Goal: Task Accomplishment & Management: Manage account settings

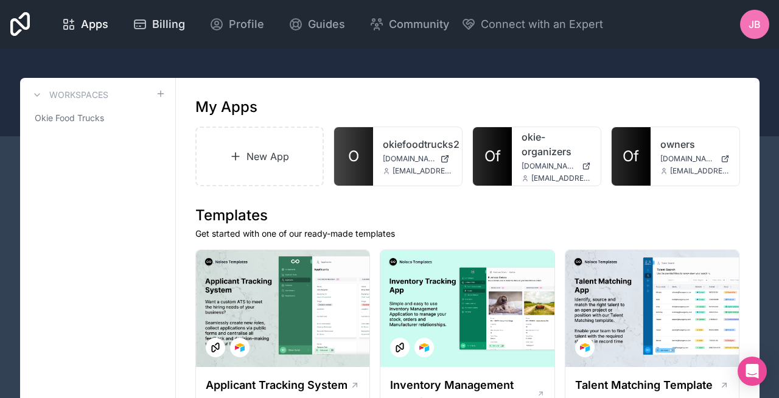
click at [170, 27] on span "Billing" at bounding box center [168, 24] width 33 height 17
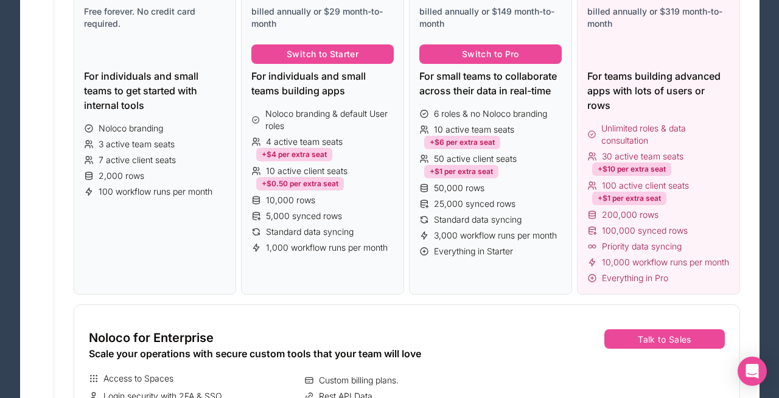
scroll to position [235, 0]
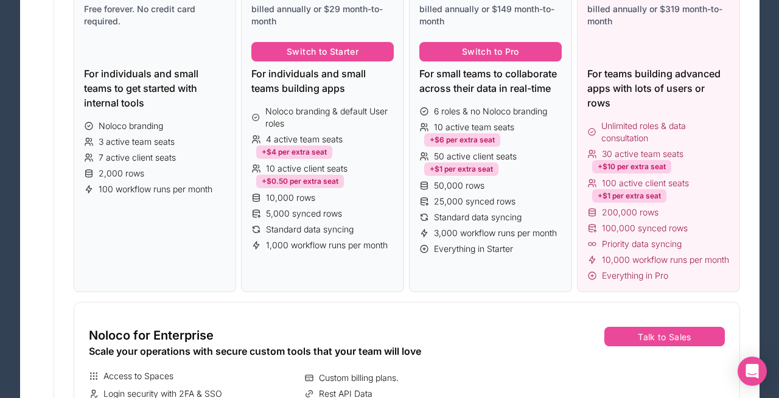
click at [610, 229] on span "100,000 synced rows" at bounding box center [645, 228] width 86 height 12
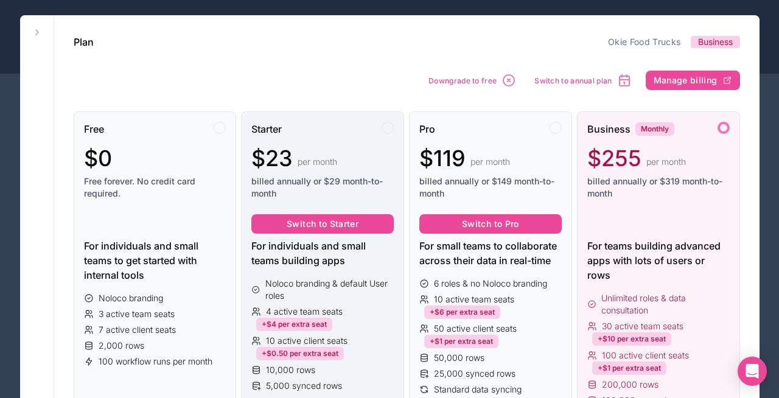
scroll to position [0, 0]
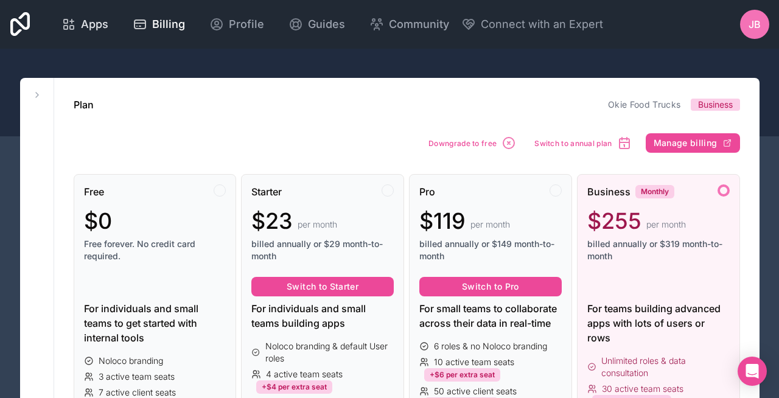
click at [86, 20] on span "Apps" at bounding box center [94, 24] width 27 height 17
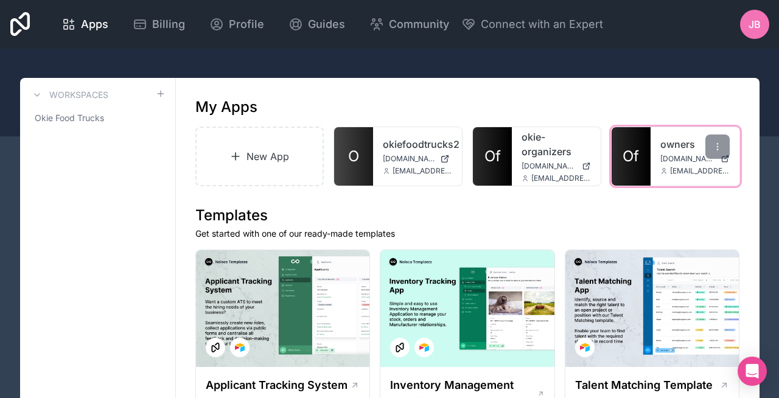
click at [622, 150] on link "Of" at bounding box center [631, 156] width 39 height 58
